Goal: Task Accomplishment & Management: Complete application form

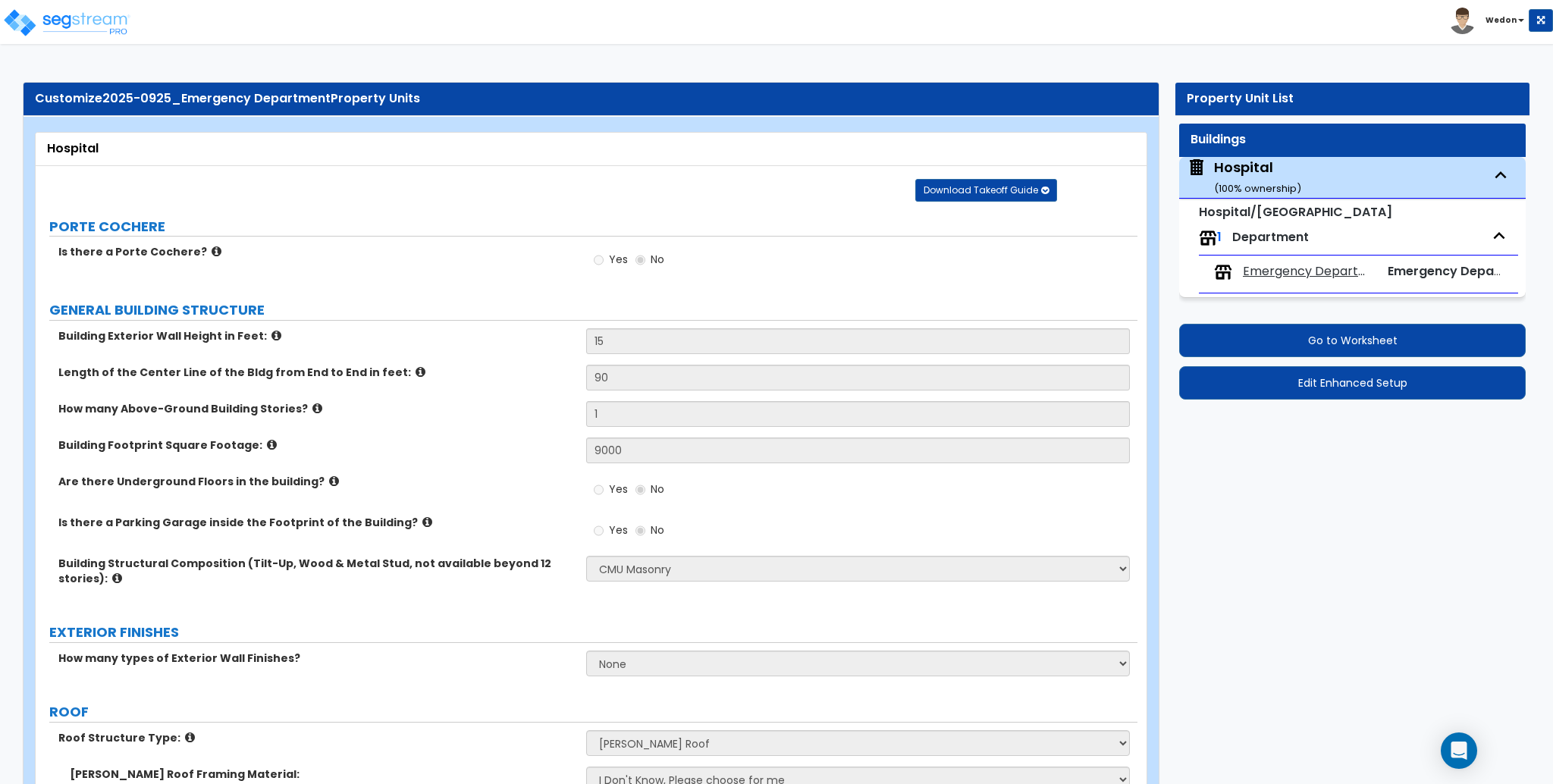
select select "6"
select select "1"
click at [1321, 276] on span "Emergency Department" at bounding box center [1308, 271] width 131 height 17
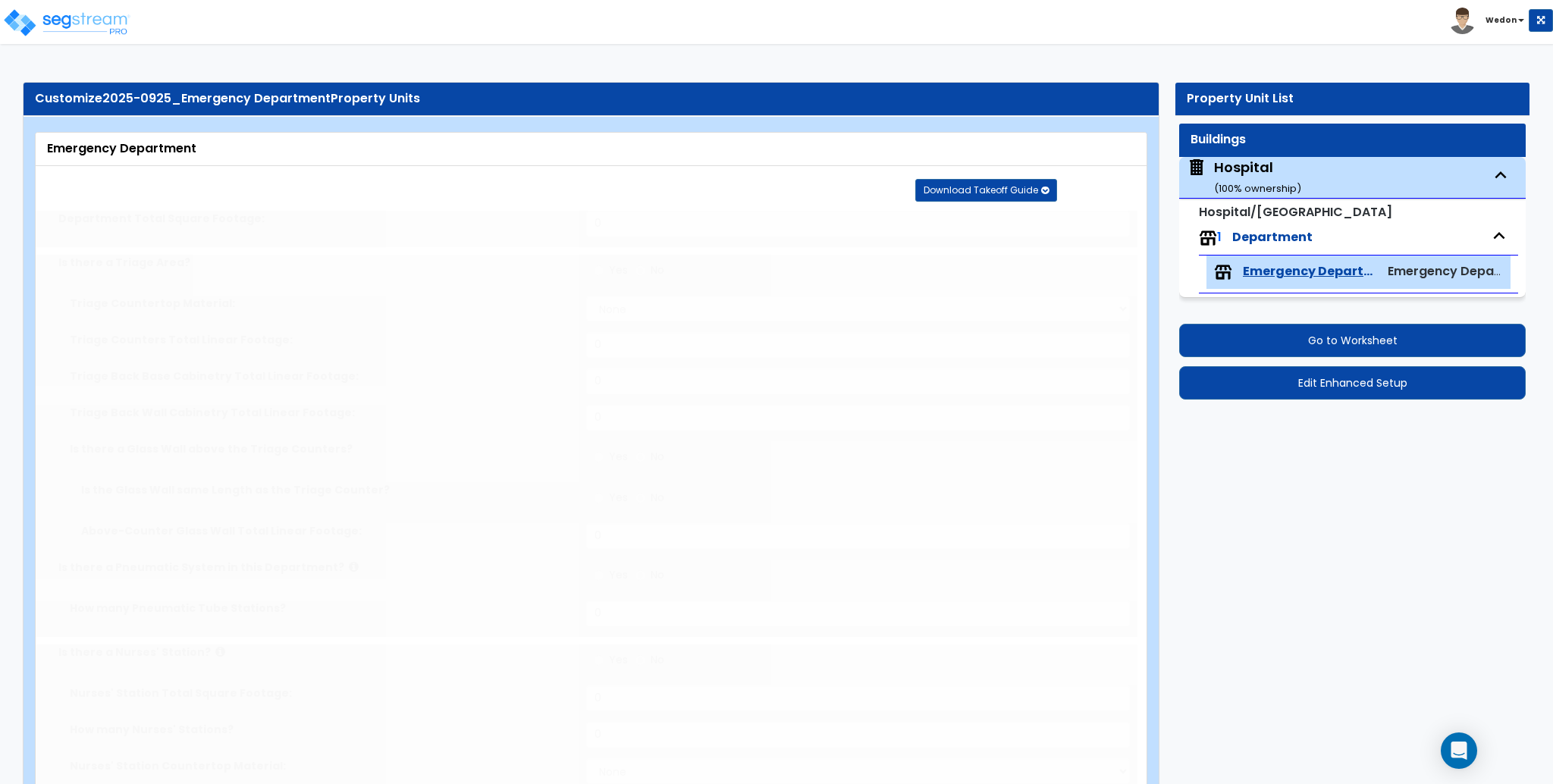
type input "7000"
radio input "true"
select select "5"
type input "24"
type input "16"
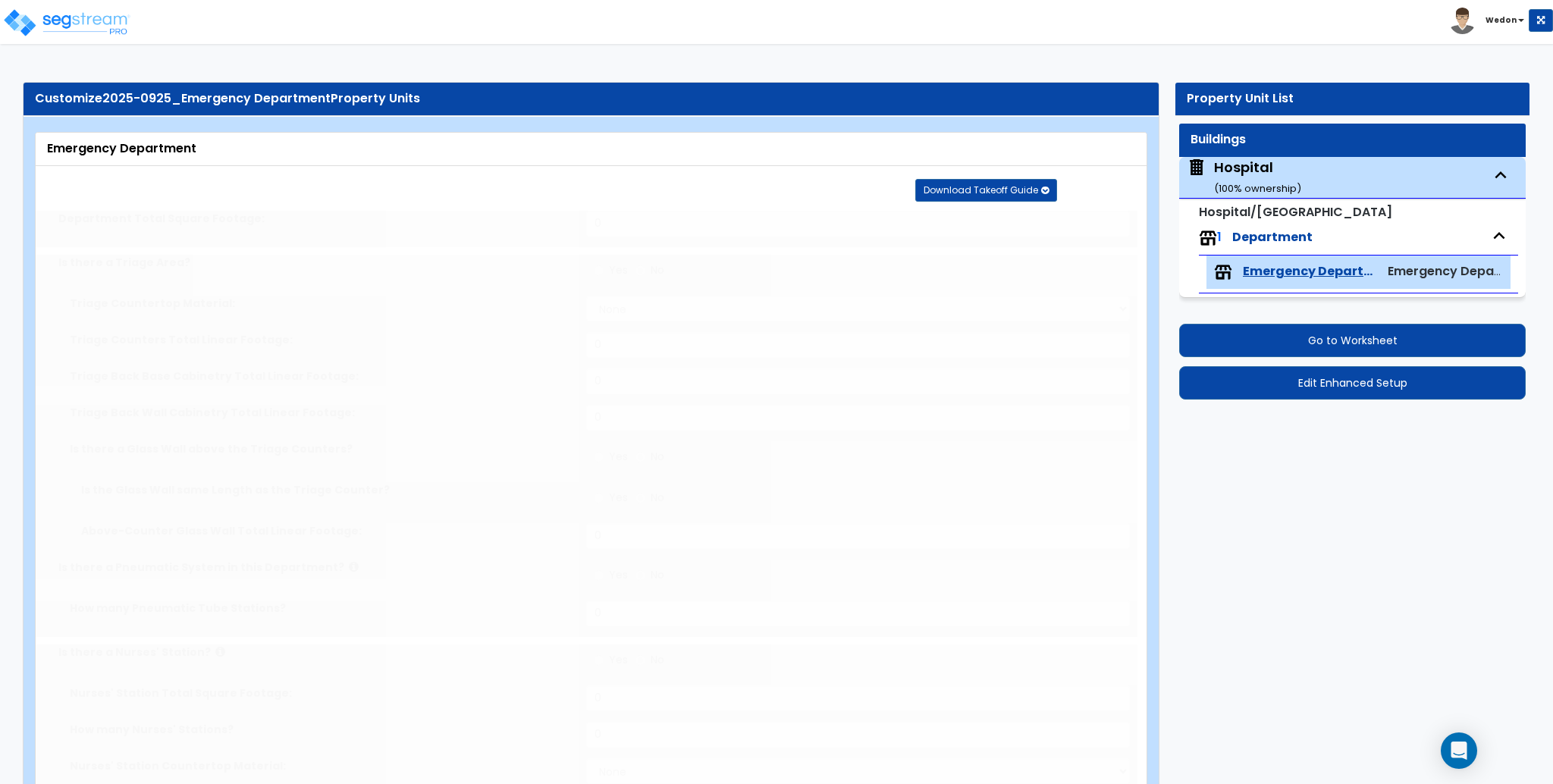
type input "12"
radio input "true"
type input "8"
radio input "true"
type input "5"
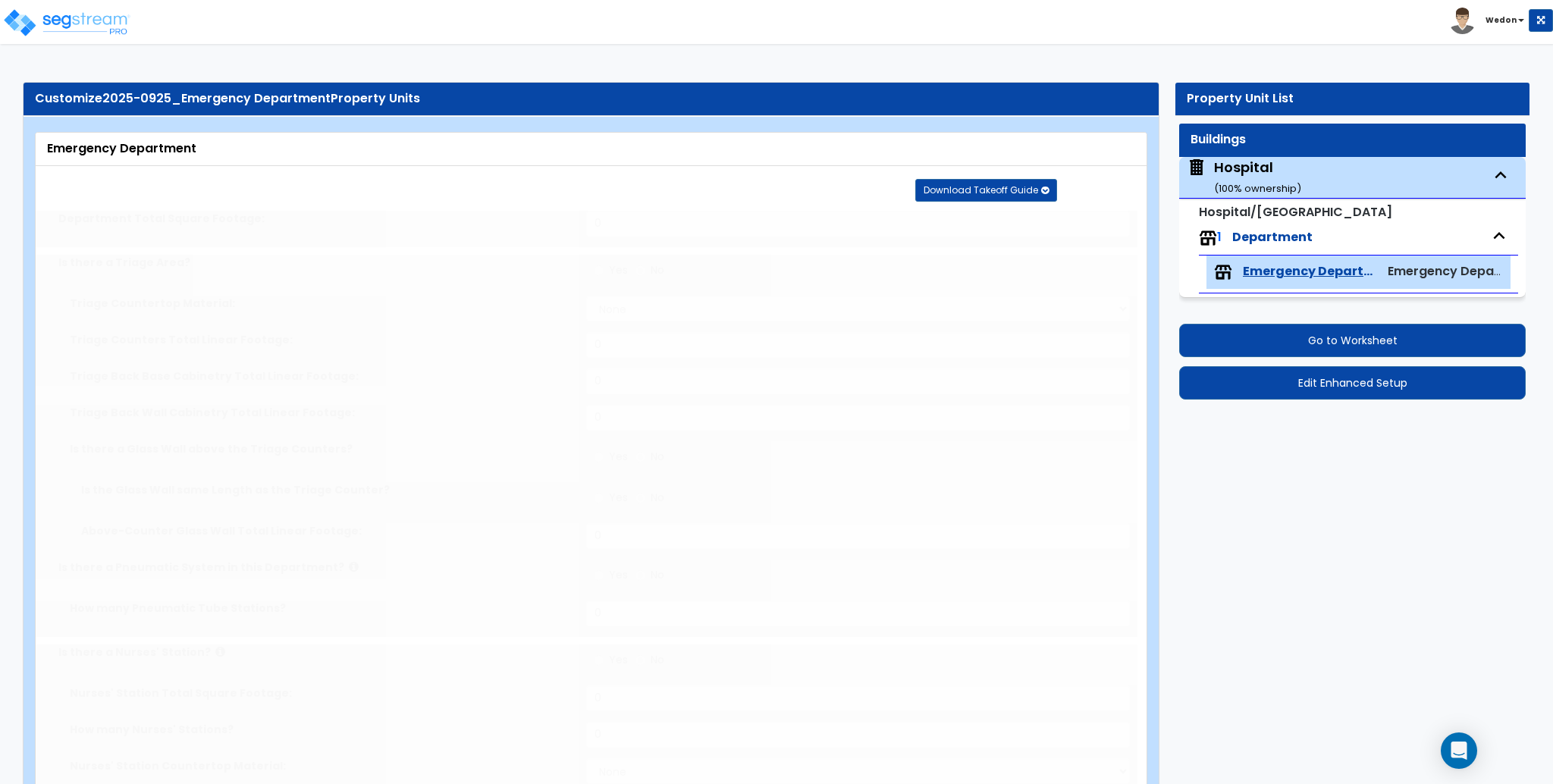
radio input "true"
type input "500"
type input "2"
select select "3"
type input "24"
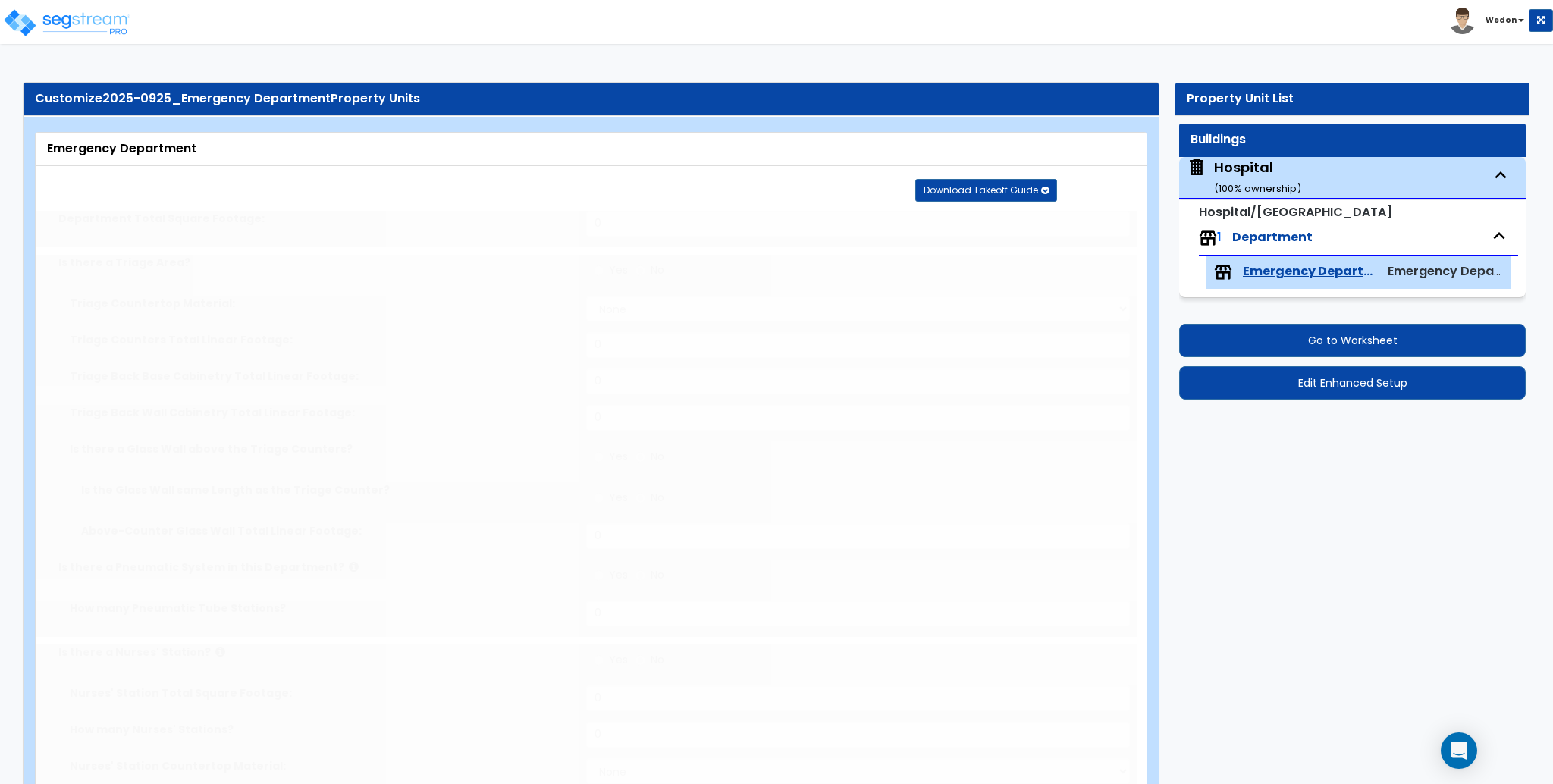
type input "12"
type input "16"
radio input "true"
type input "3"
type input "8"
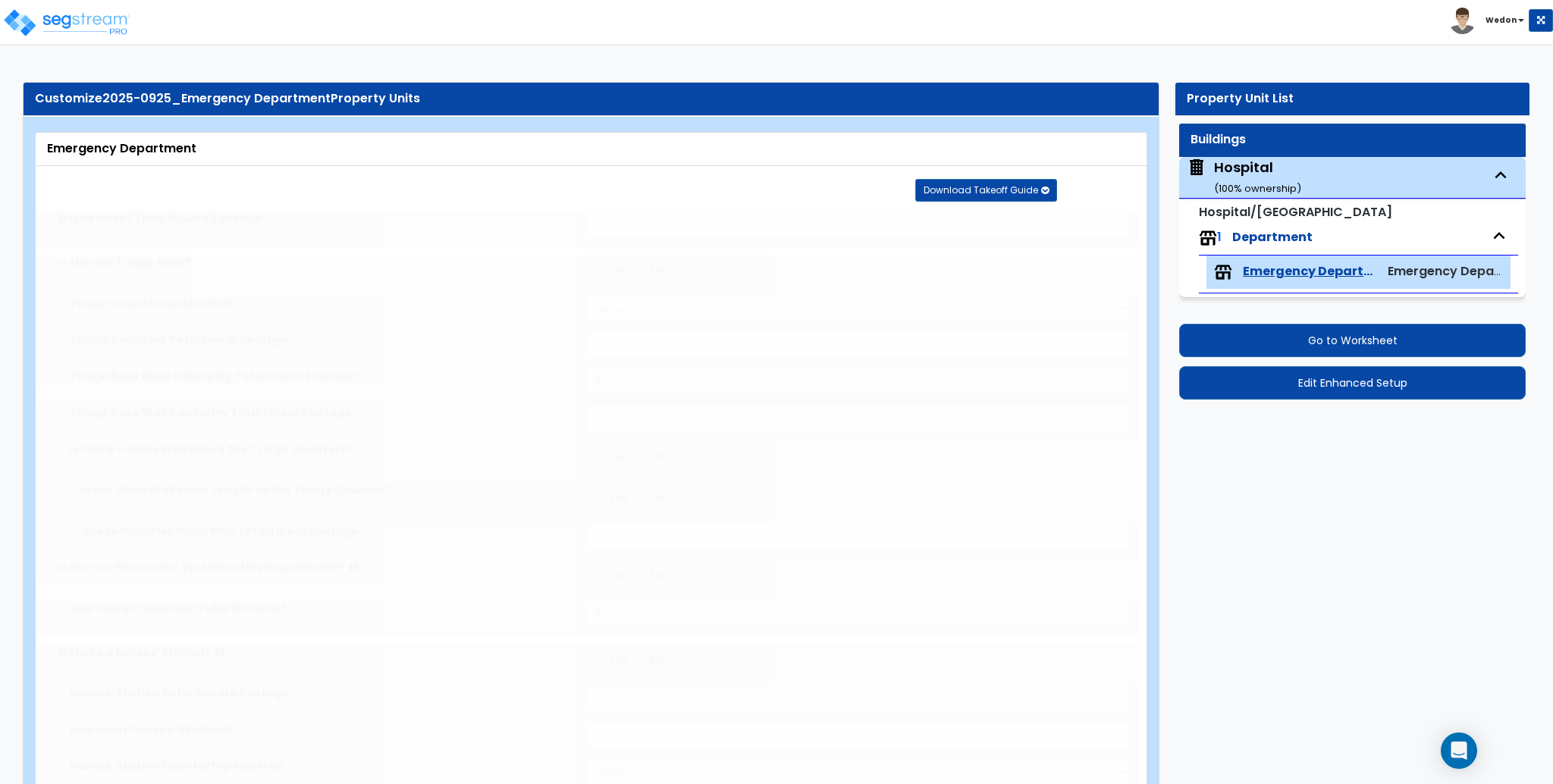
type input "6"
radio input "true"
type input "500"
type input "2"
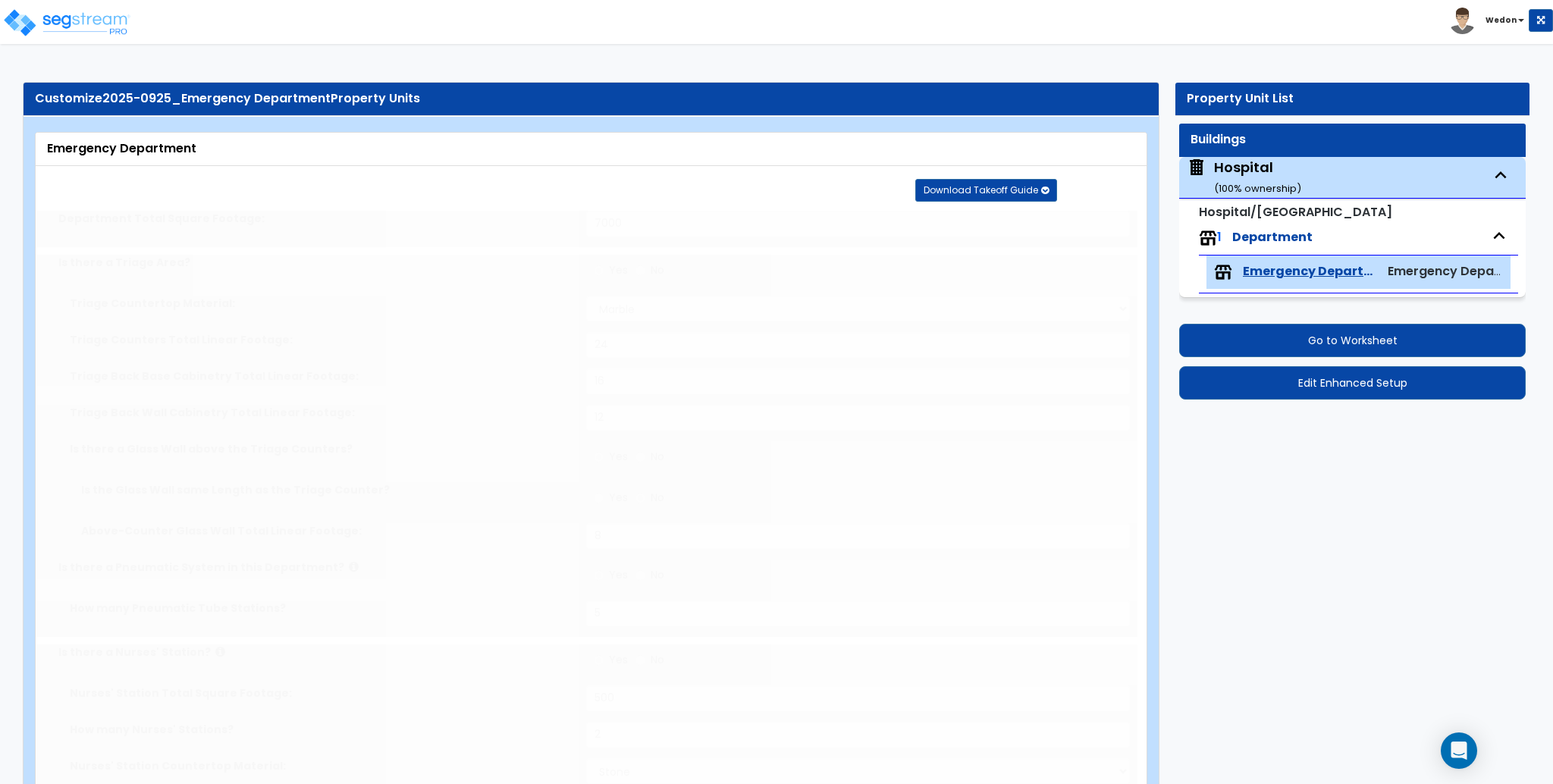
type input "4"
radio input "true"
type input "500"
type input "4"
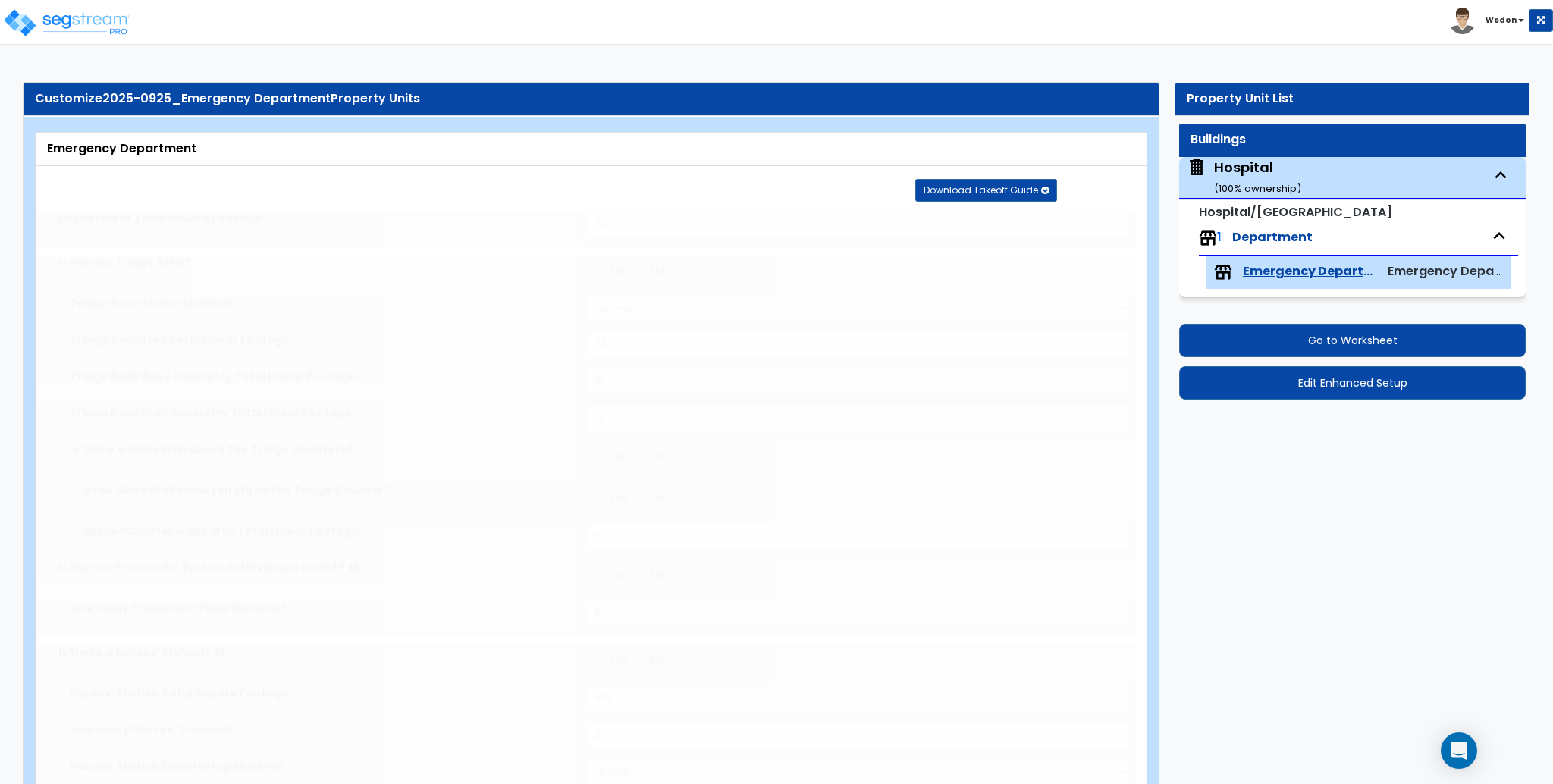
type input "12"
type input "14"
type input "4"
radio input "true"
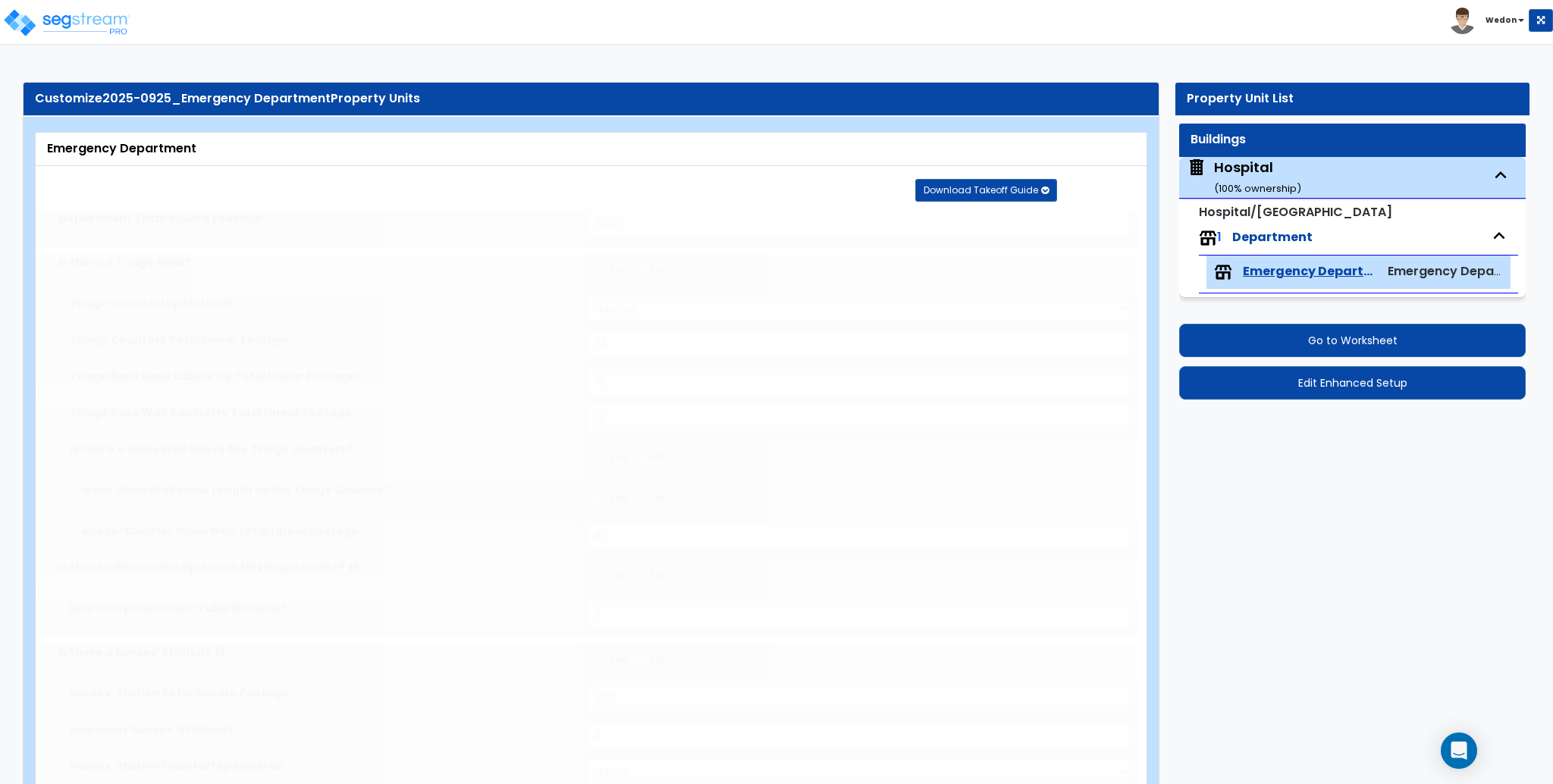
radio input "true"
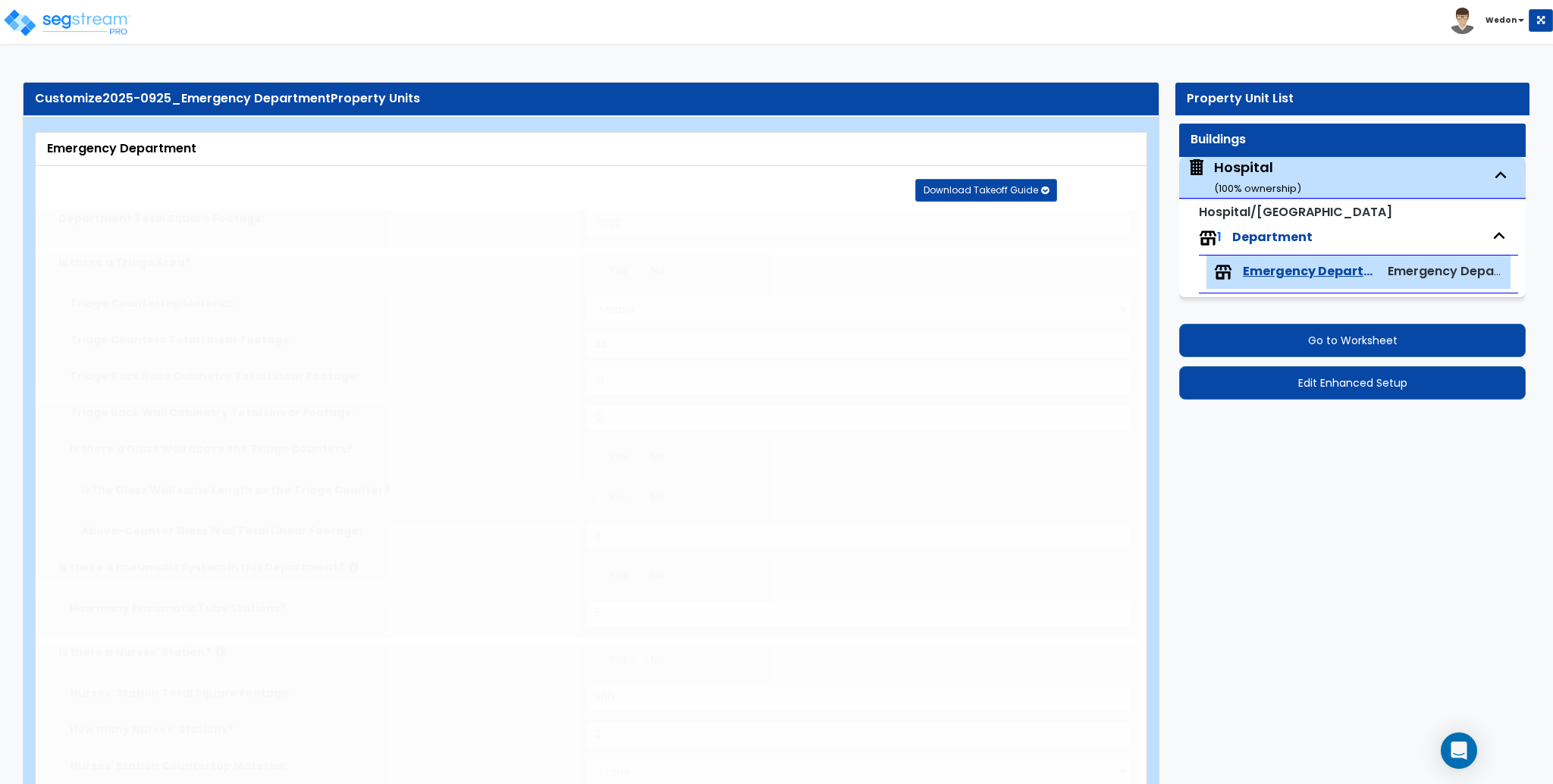
radio input "true"
type input "14"
type input "15"
select select "3"
radio input "true"
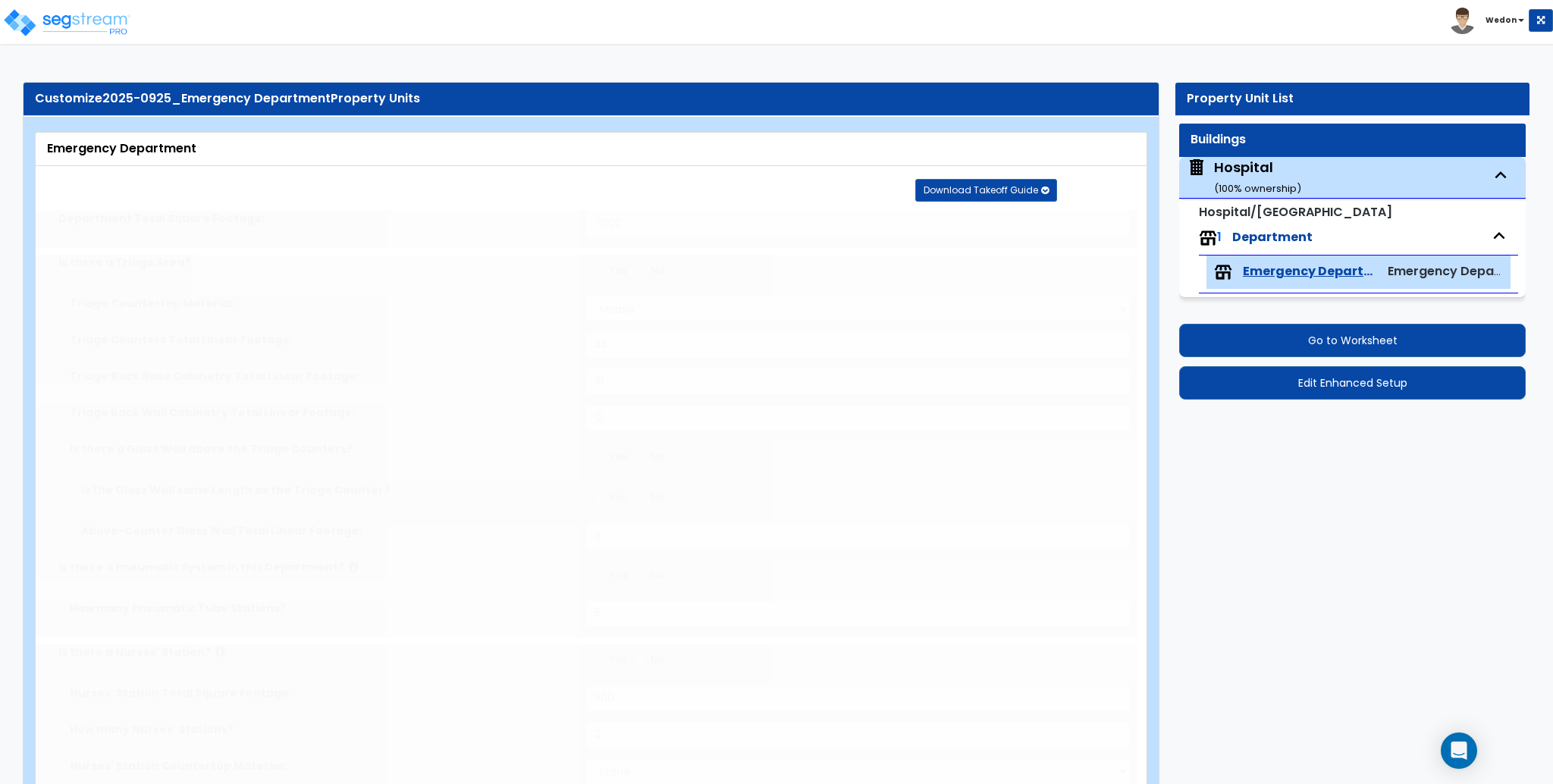
radio input "true"
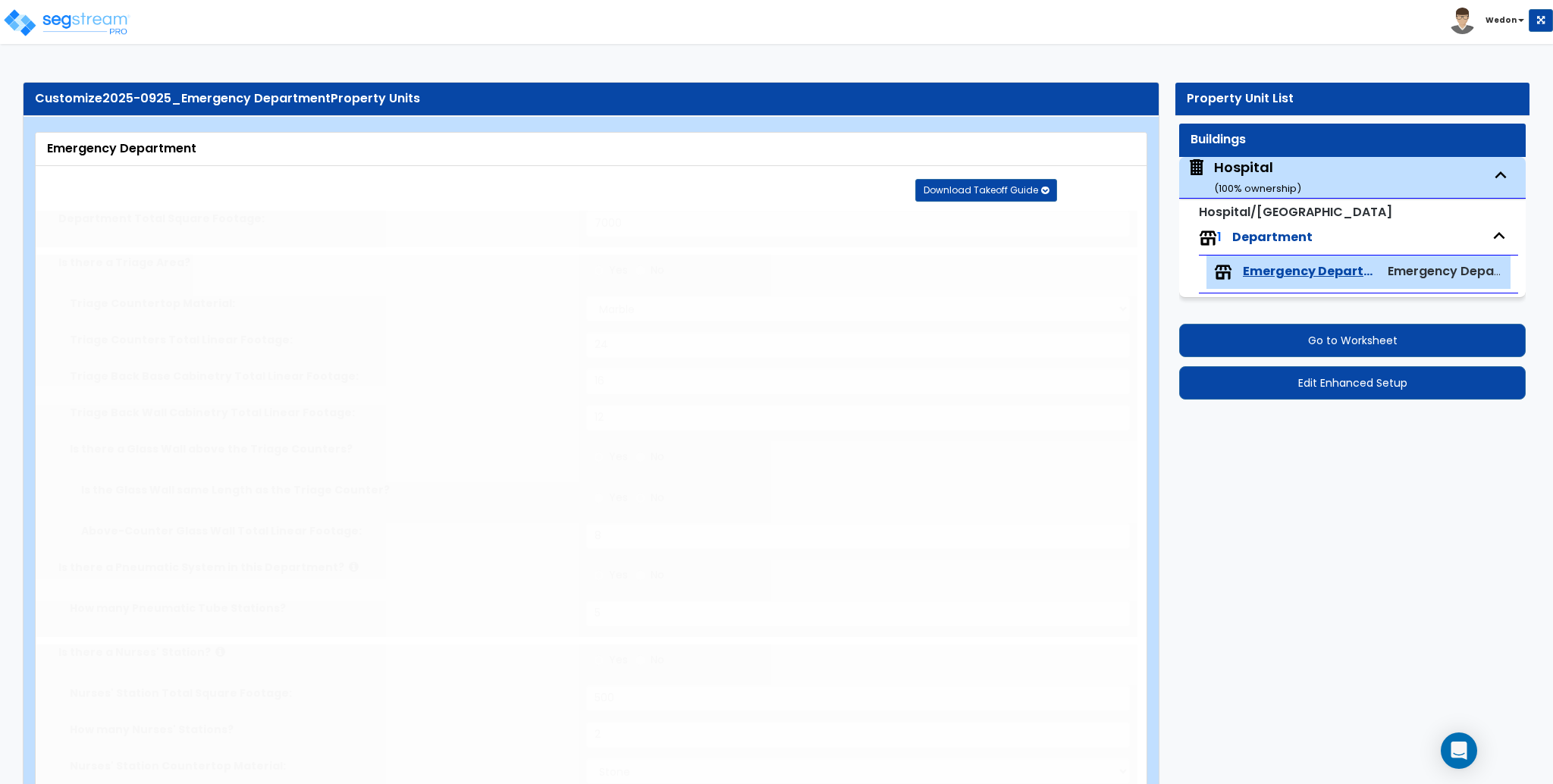
select select "4"
select select "3"
radio input "true"
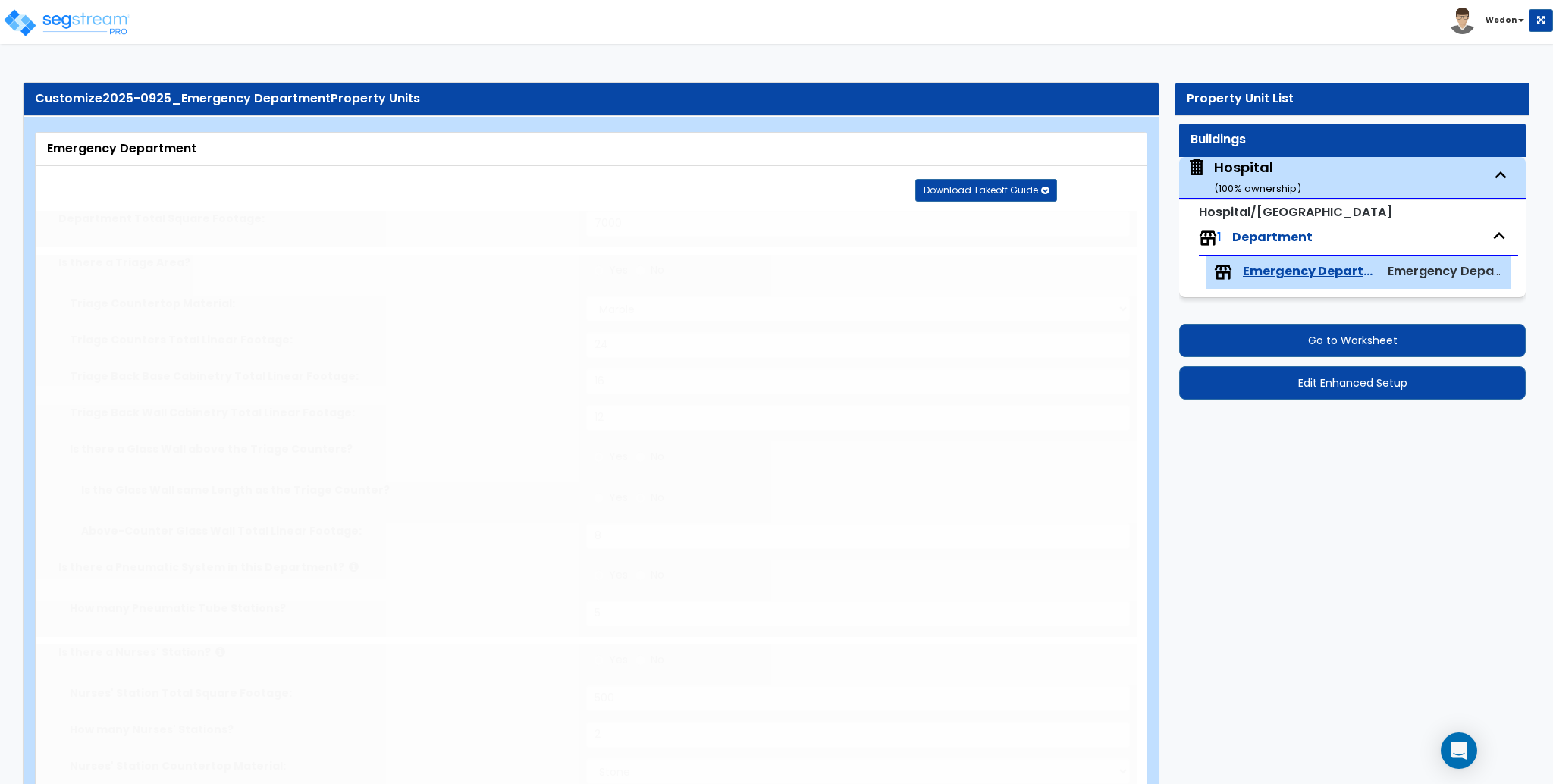
radio input "true"
type input "600"
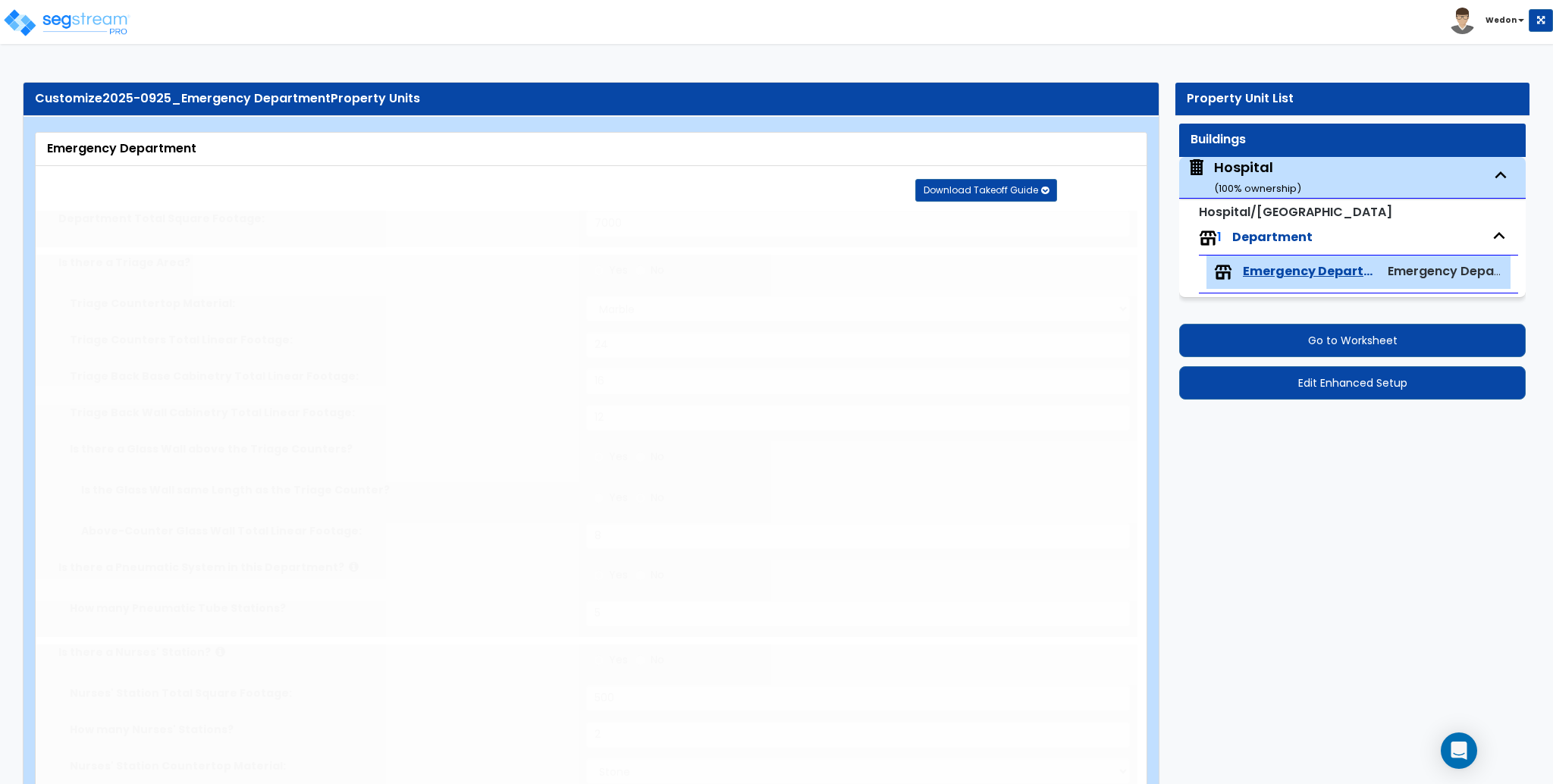
type input "3"
radio input "true"
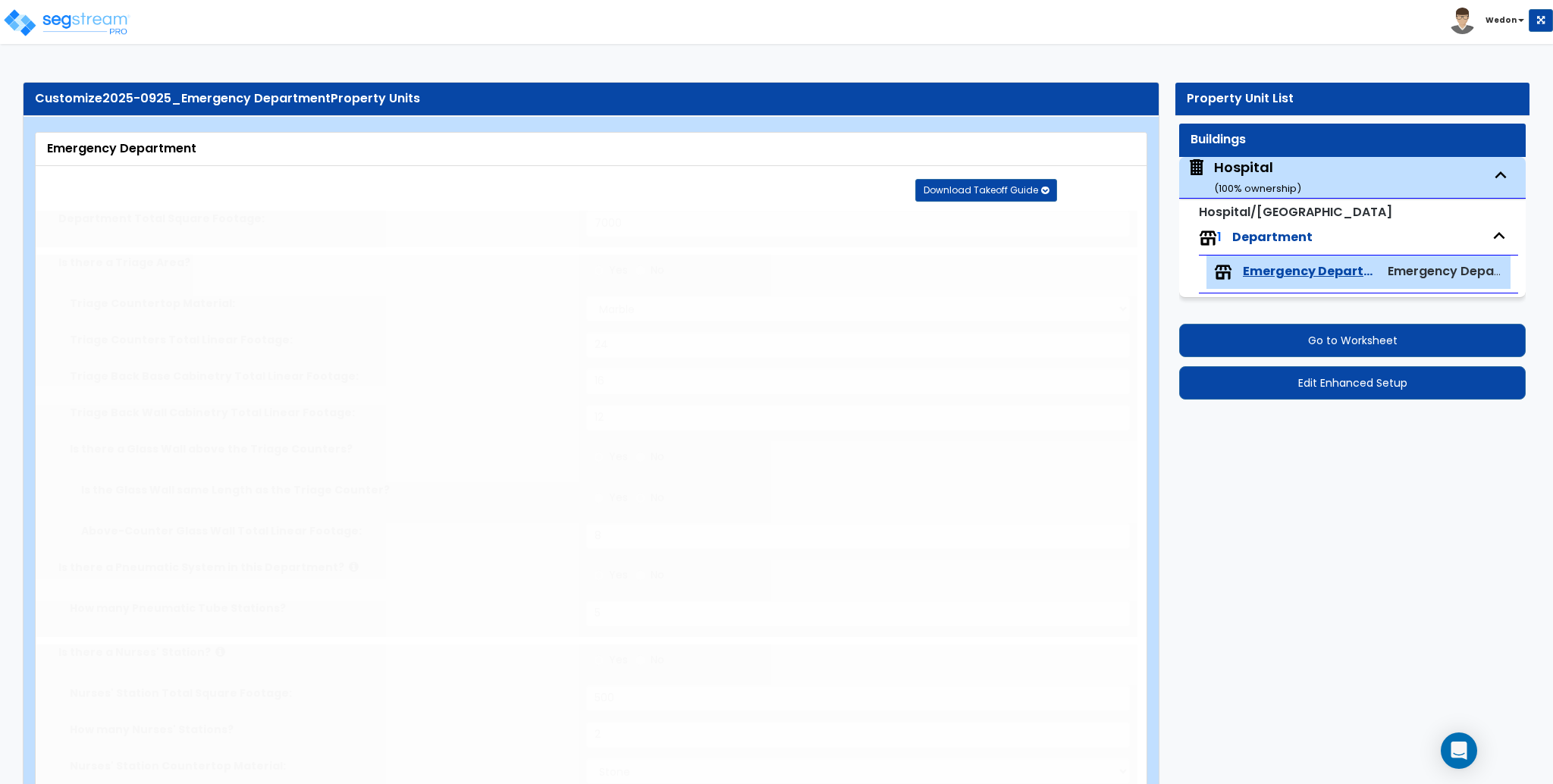
radio input "true"
type input "300"
select select "3"
radio input "true"
type input "13"
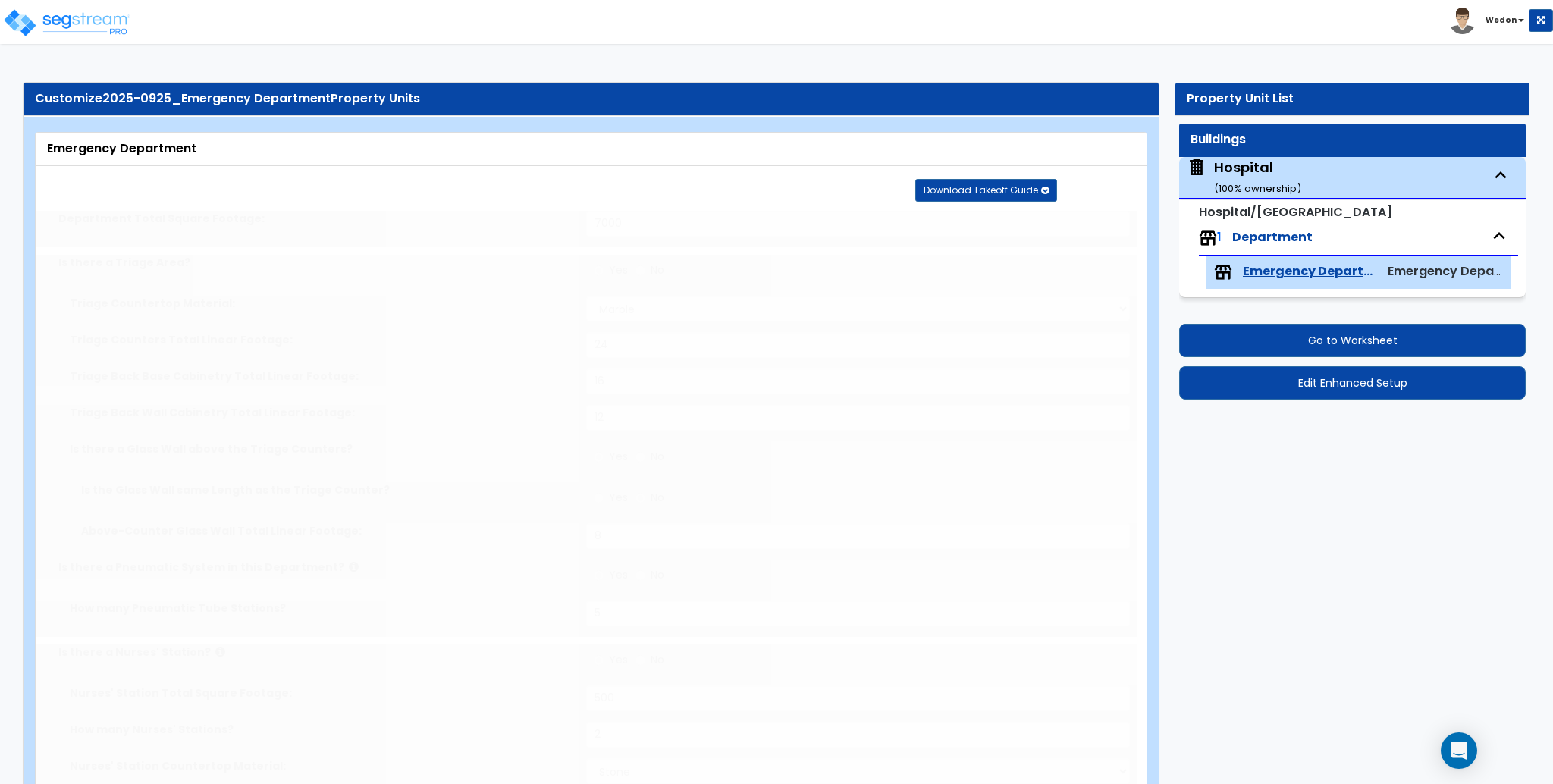
type input "12"
radio input "true"
type input "15"
select select "2"
select select "1"
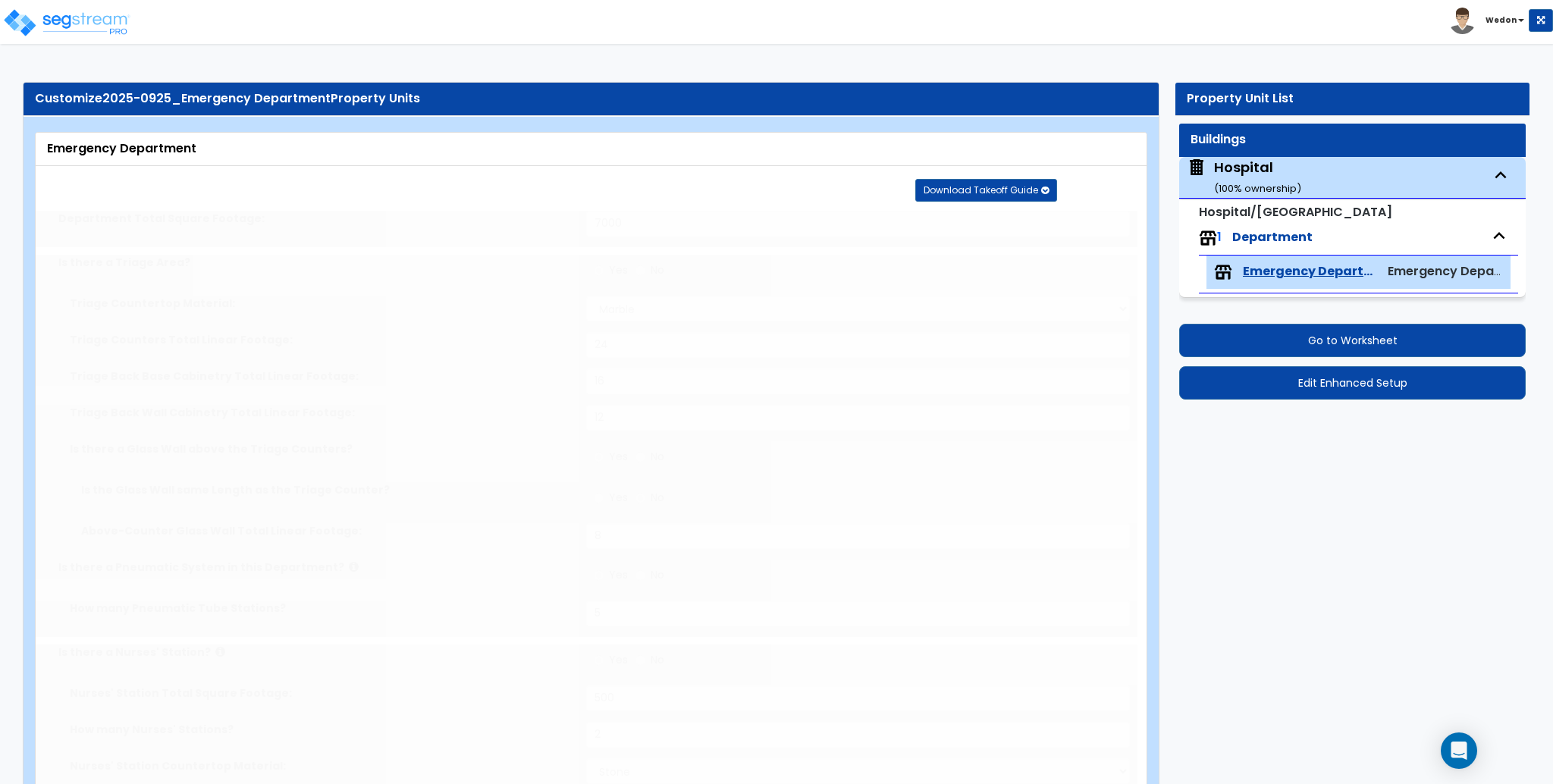
select select "2"
select select "3"
select select "1"
select select "2"
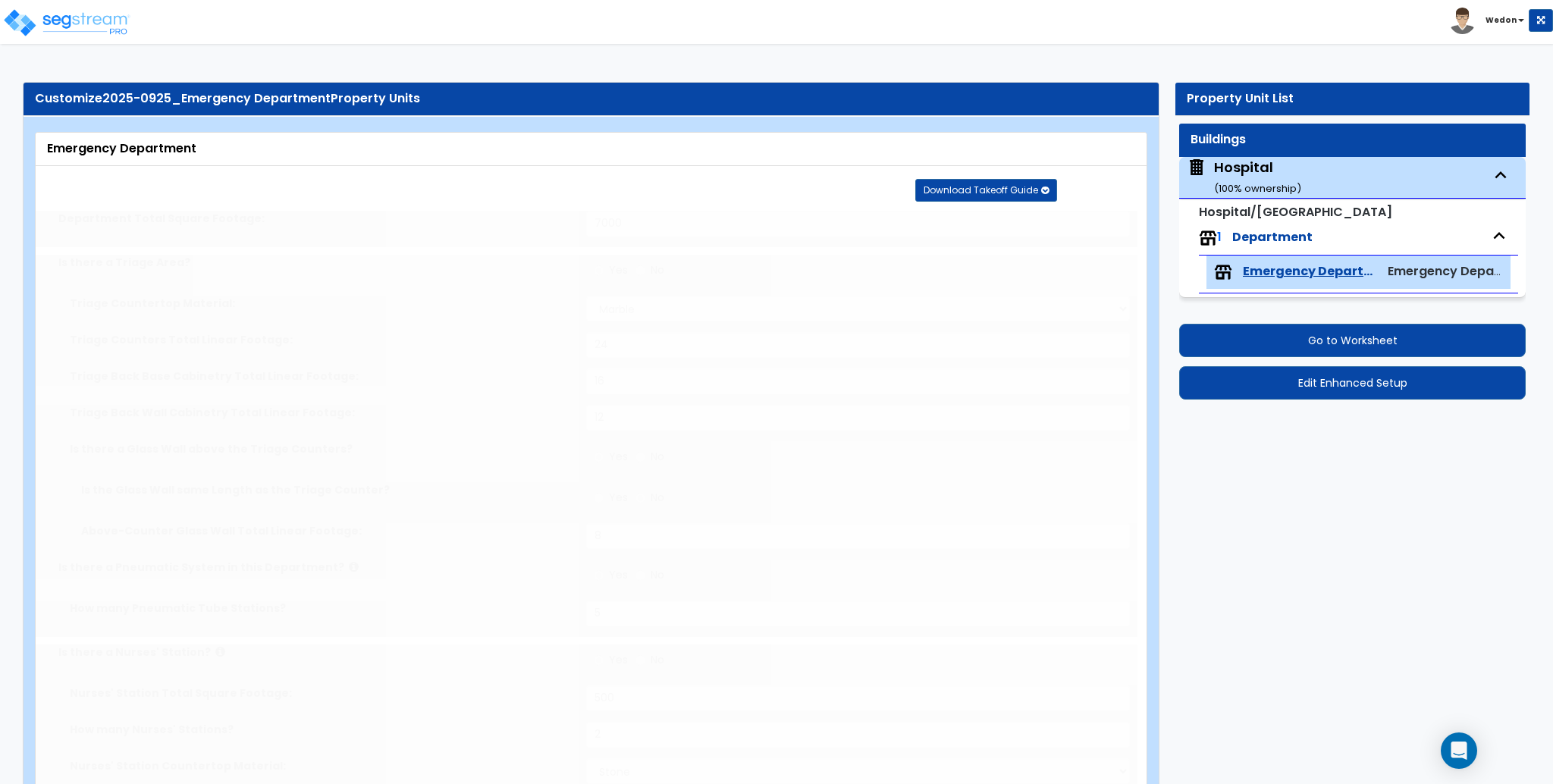
select select "3"
select select "2"
select select "1"
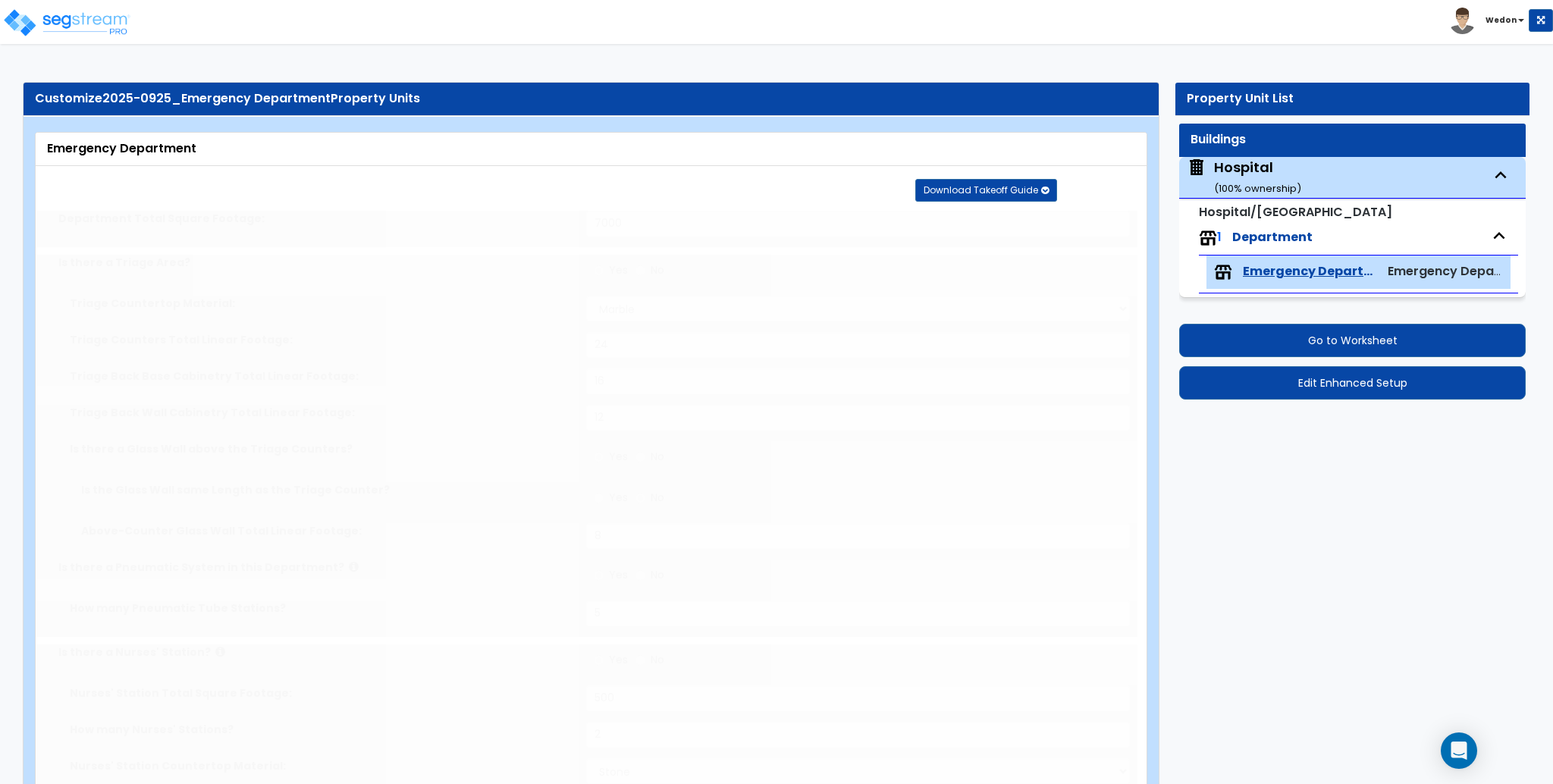
select select "2"
select select "4"
select select "6"
select select "1"
select select "4"
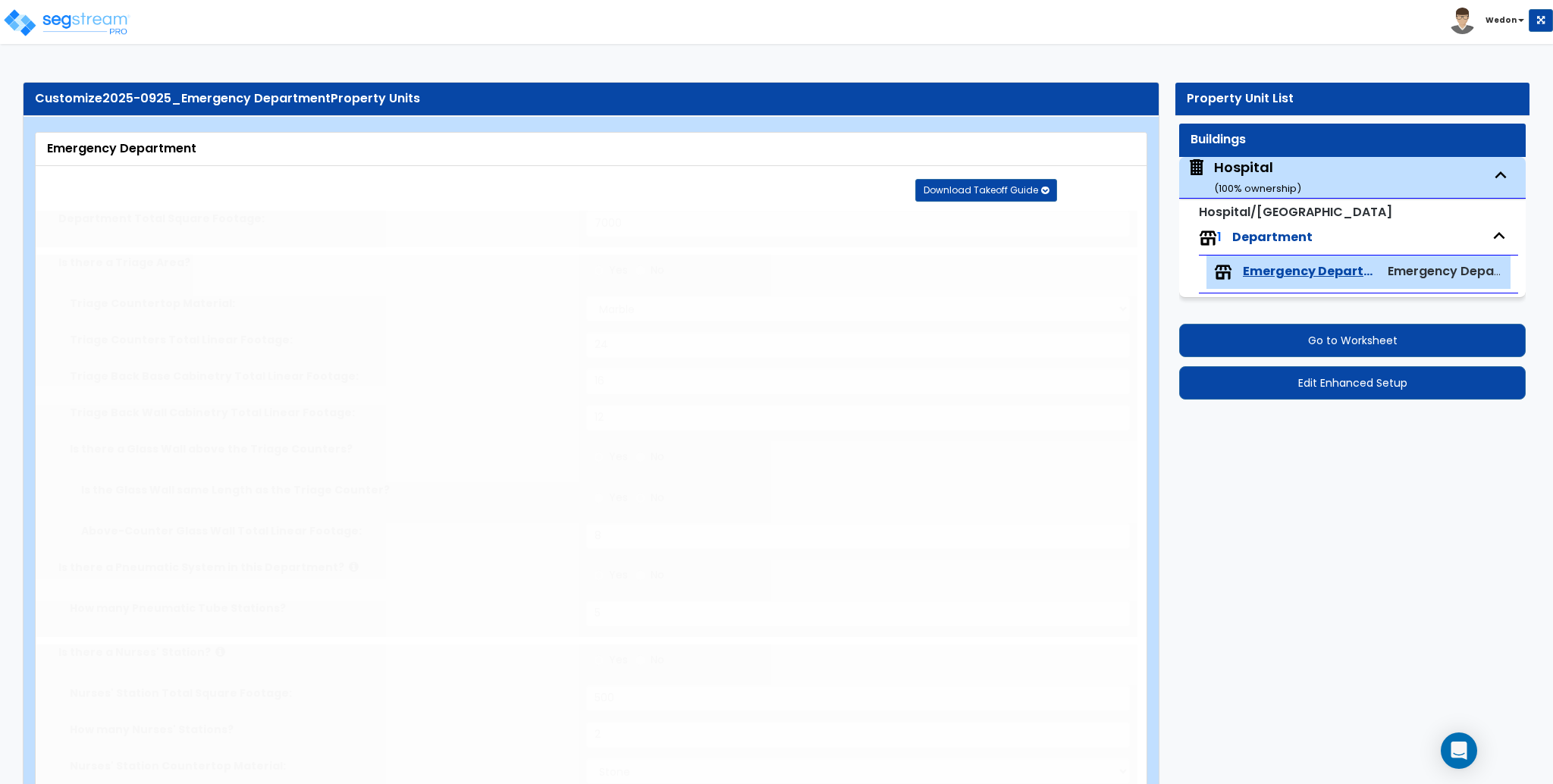
select select "6"
select select "3"
select select "4"
select select "2"
select select "1"
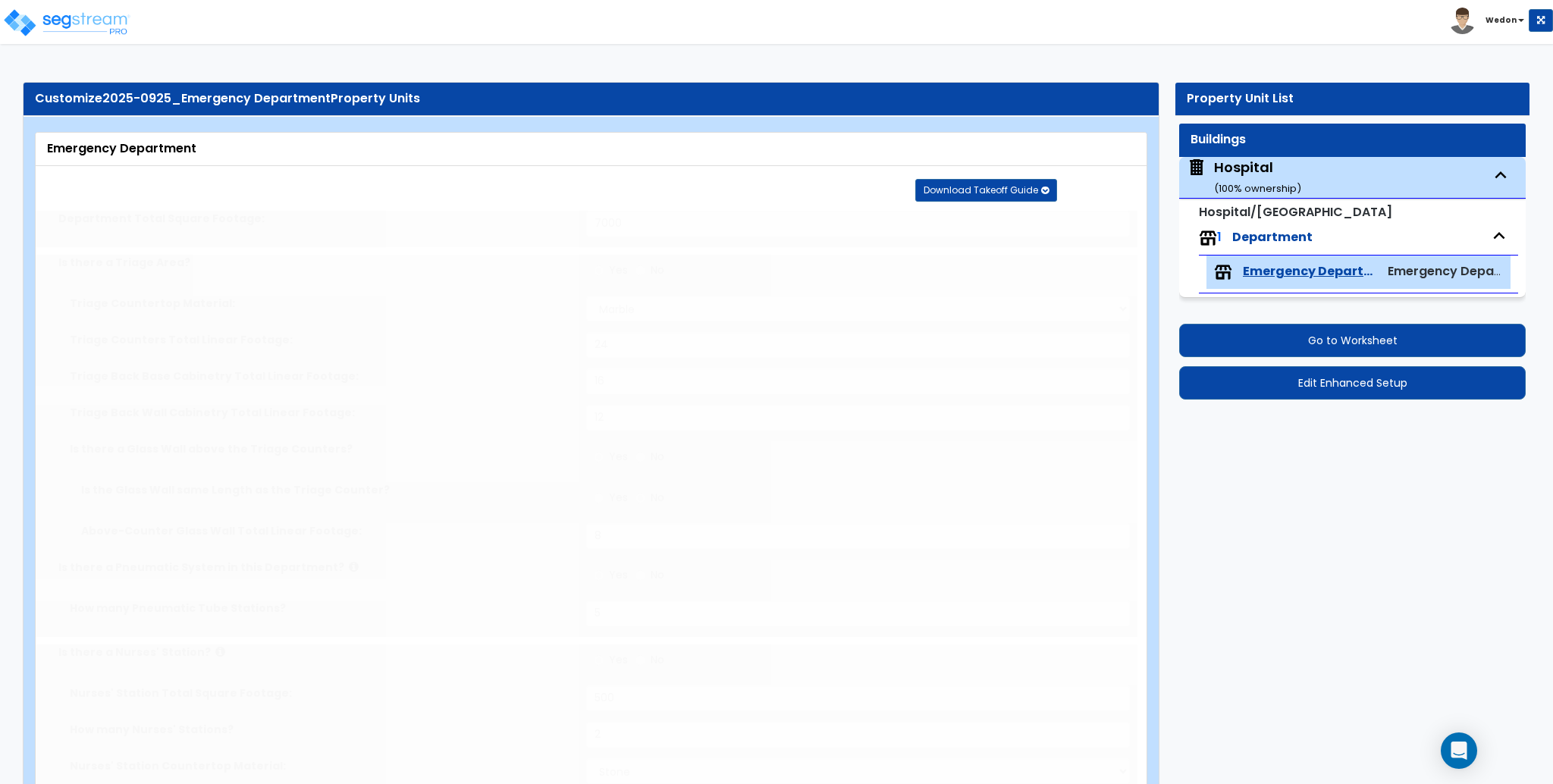
select select "2"
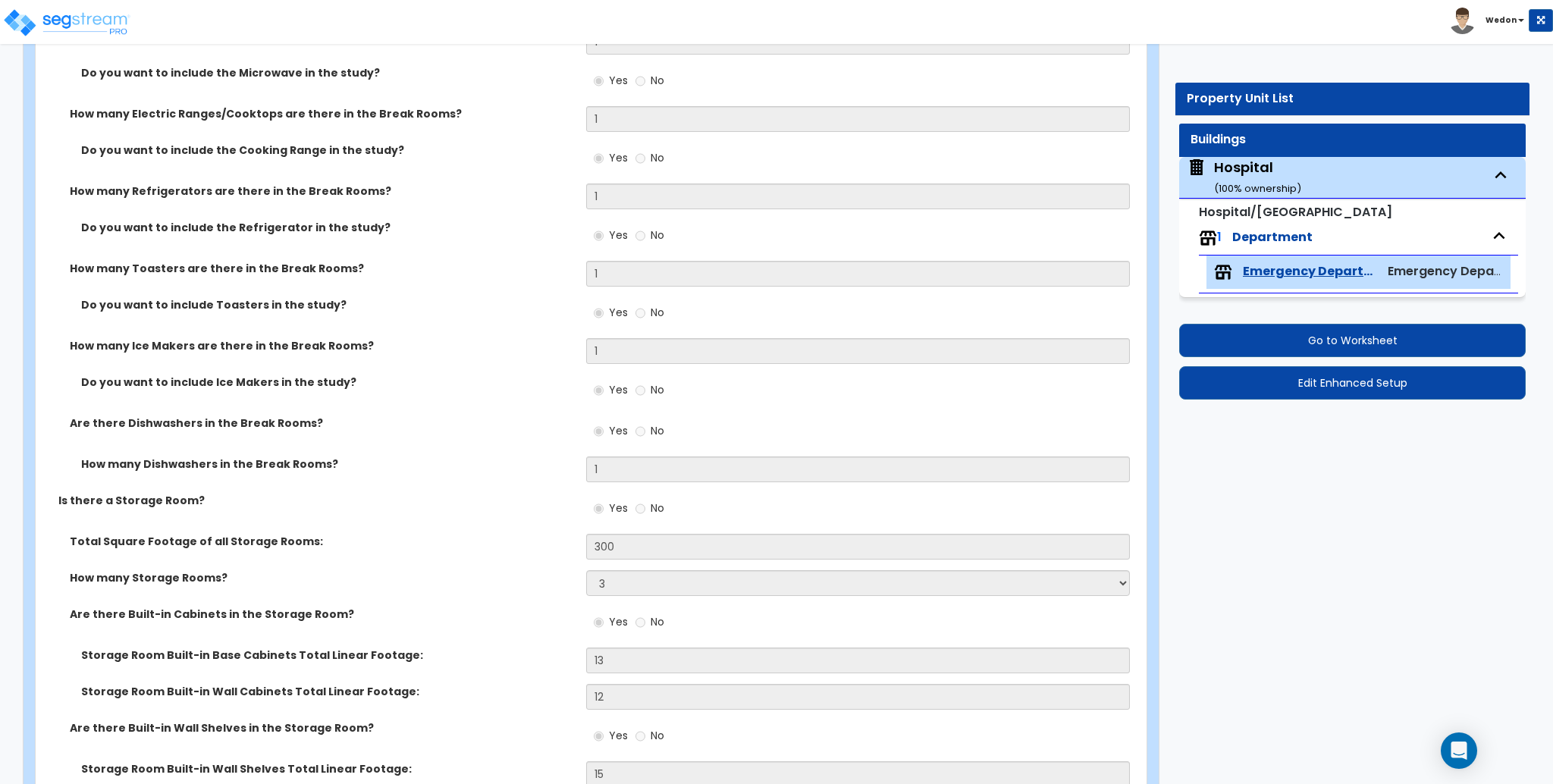
scroll to position [6730, 0]
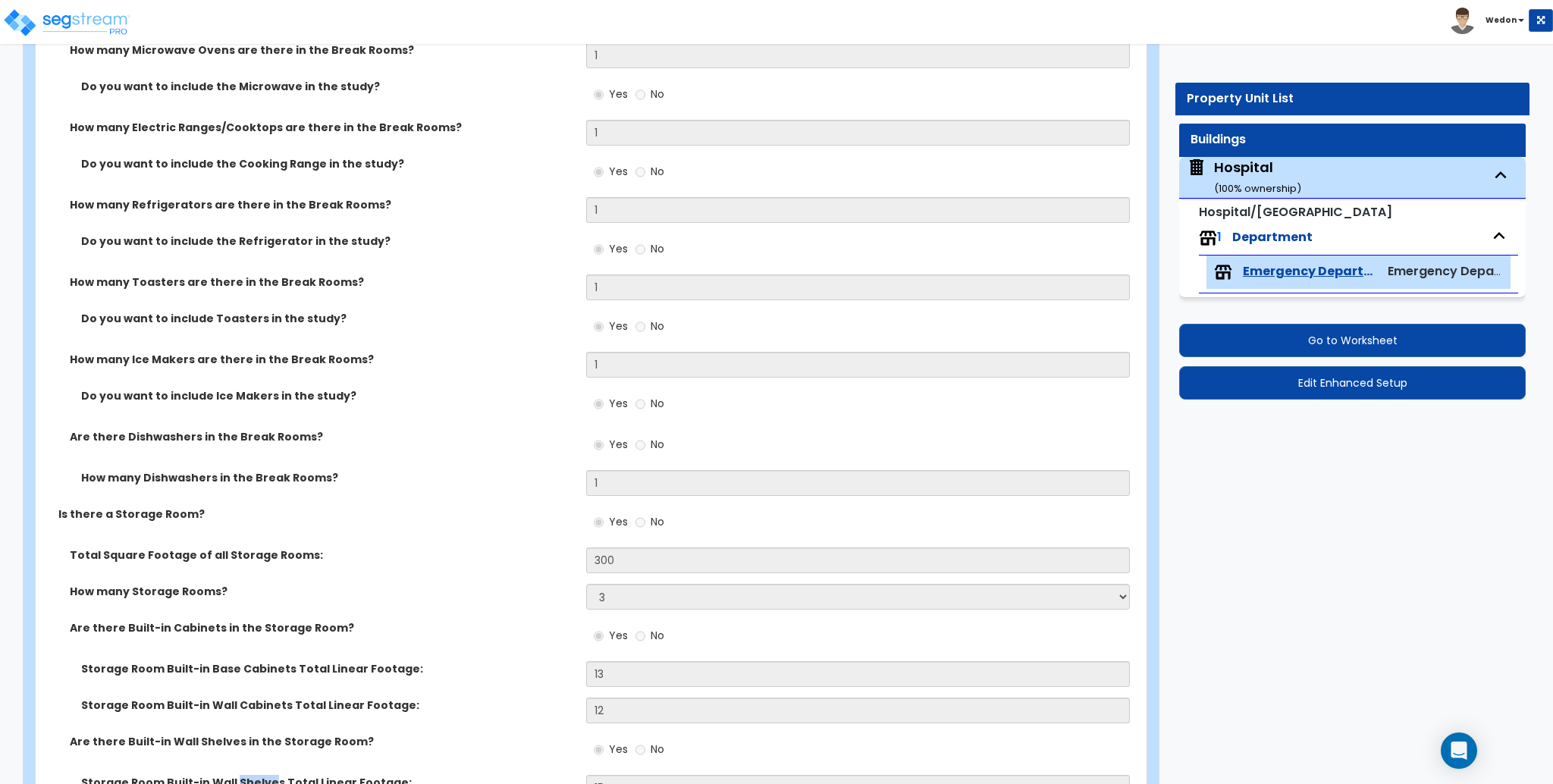
click at [371, 563] on div "Total Square Footage of all Storage Rooms: 300" at bounding box center [587, 566] width 1102 height 37
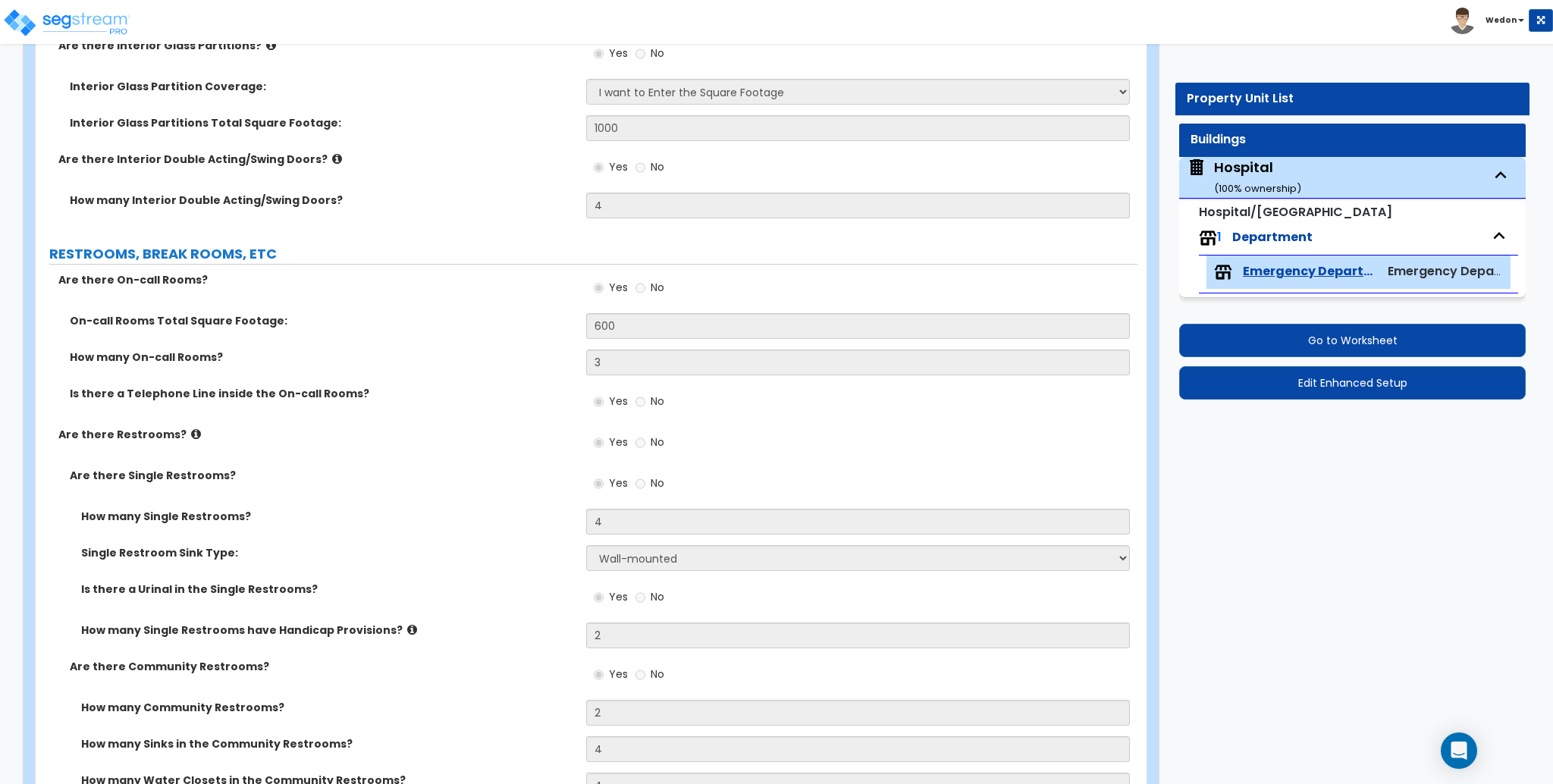
scroll to position [5447, 0]
